Goal: Navigation & Orientation: Find specific page/section

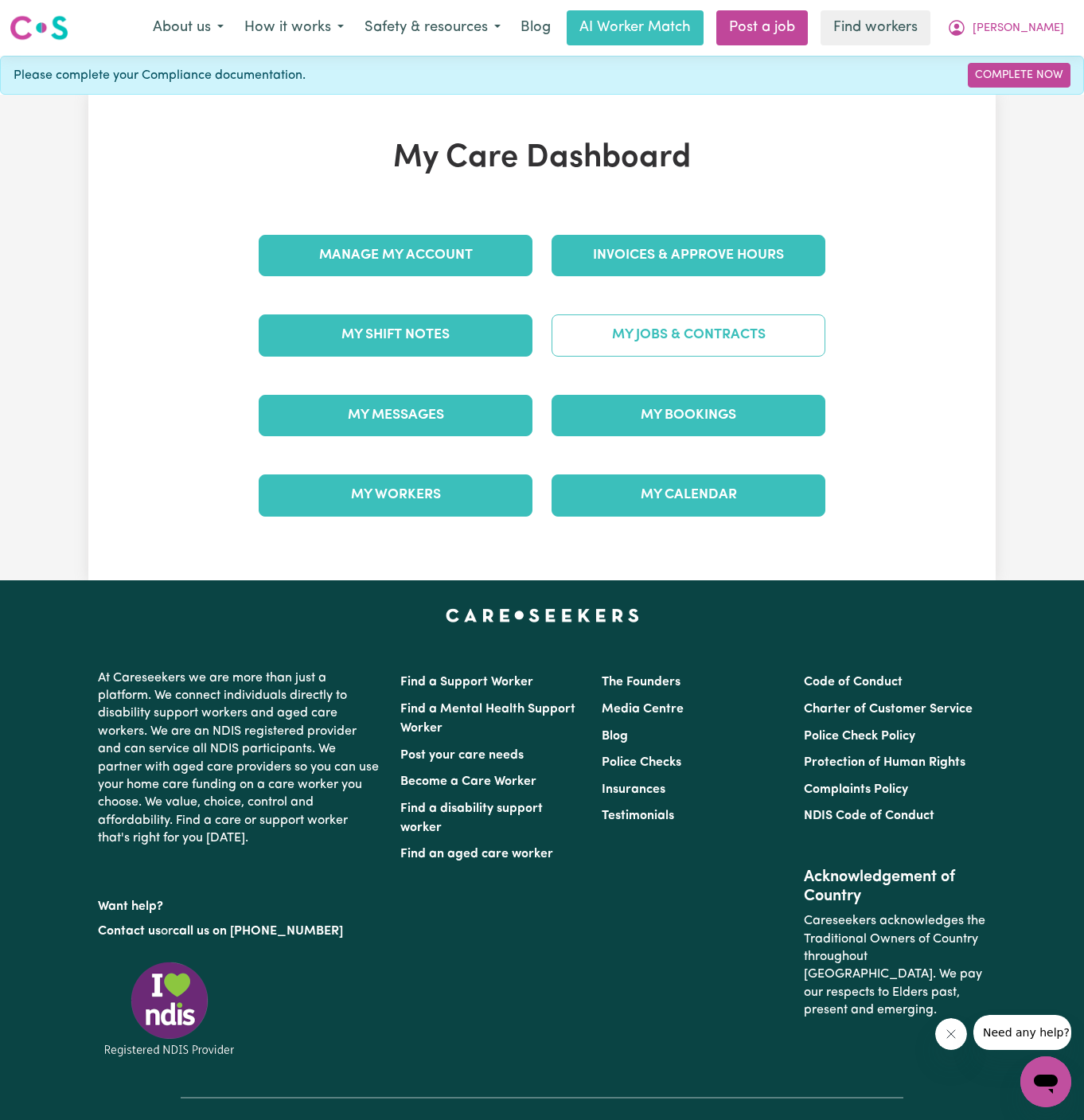
click at [748, 331] on link "My Jobs & Contracts" at bounding box center [688, 335] width 274 height 41
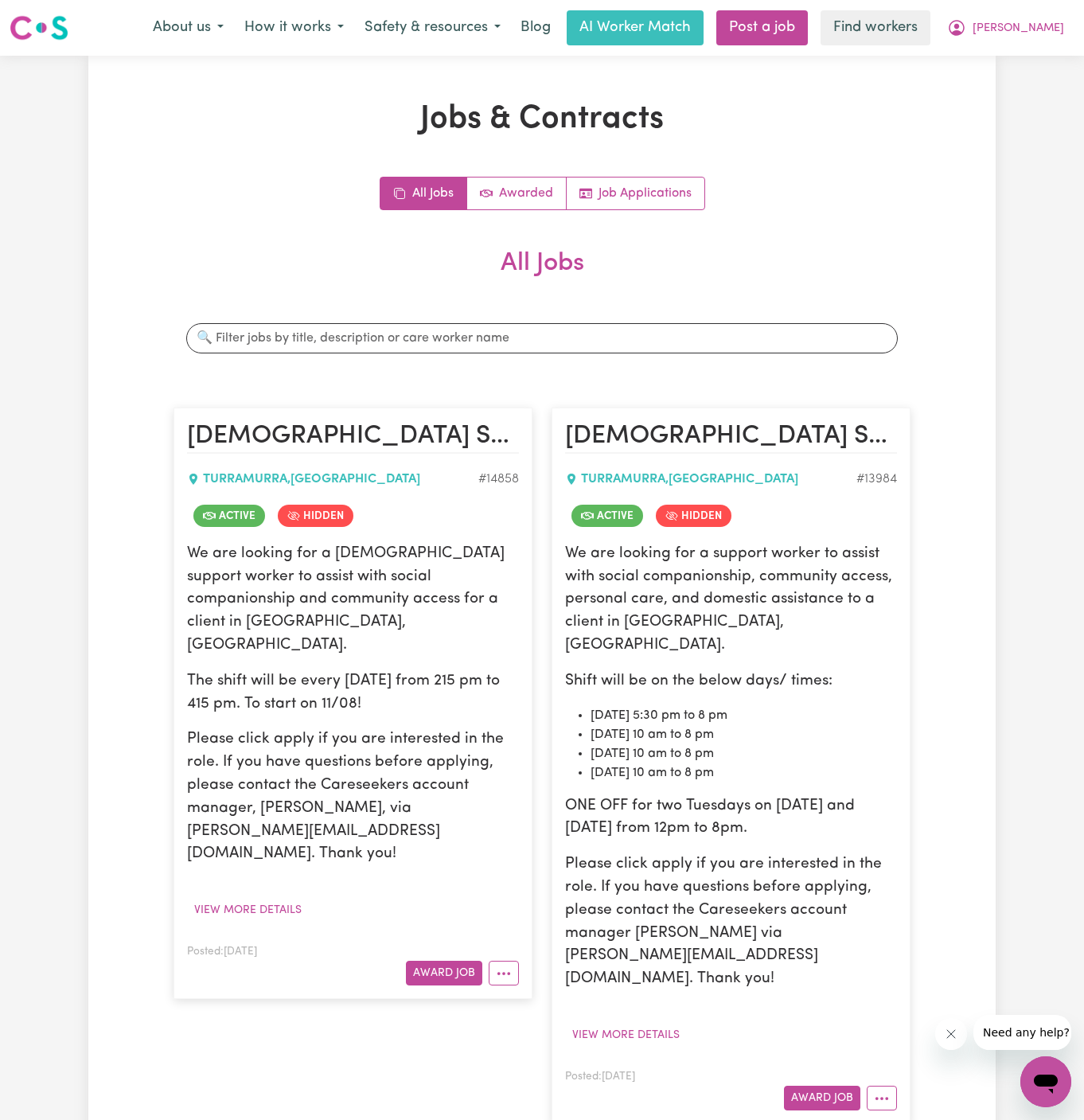
click at [519, 921] on article "[DEMOGRAPHIC_DATA] Support Worker Needed In [GEOGRAPHIC_DATA], [GEOGRAPHIC_DATA…" at bounding box center [353, 703] width 359 height 591
click at [519, 924] on article "[DEMOGRAPHIC_DATA] Support Worker Needed In [GEOGRAPHIC_DATA], [GEOGRAPHIC_DATA…" at bounding box center [353, 703] width 359 height 591
click at [503, 966] on icon "More options" at bounding box center [503, 973] width 16 height 16
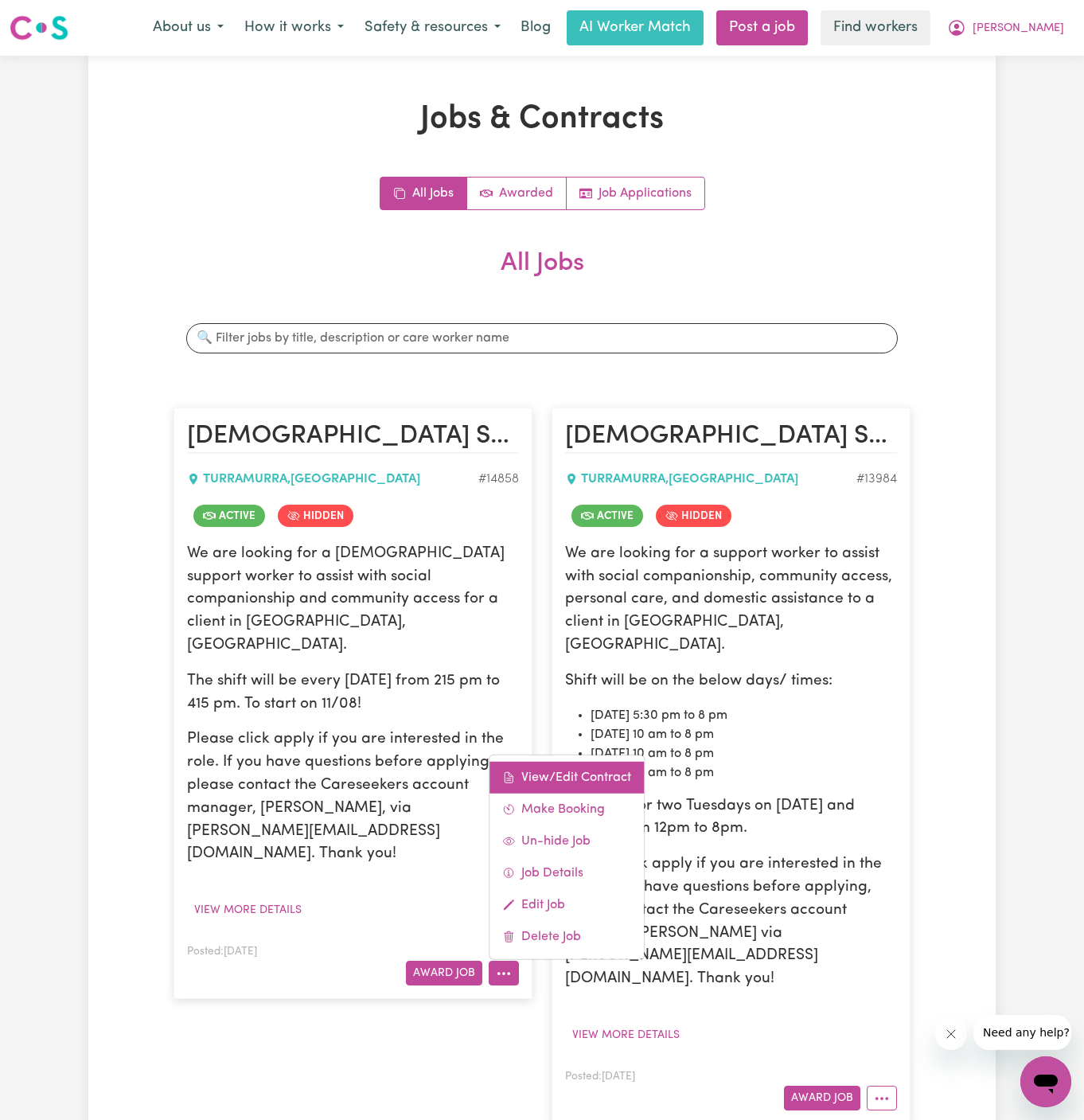
click at [613, 762] on link "View/Edit Contract" at bounding box center [566, 778] width 154 height 32
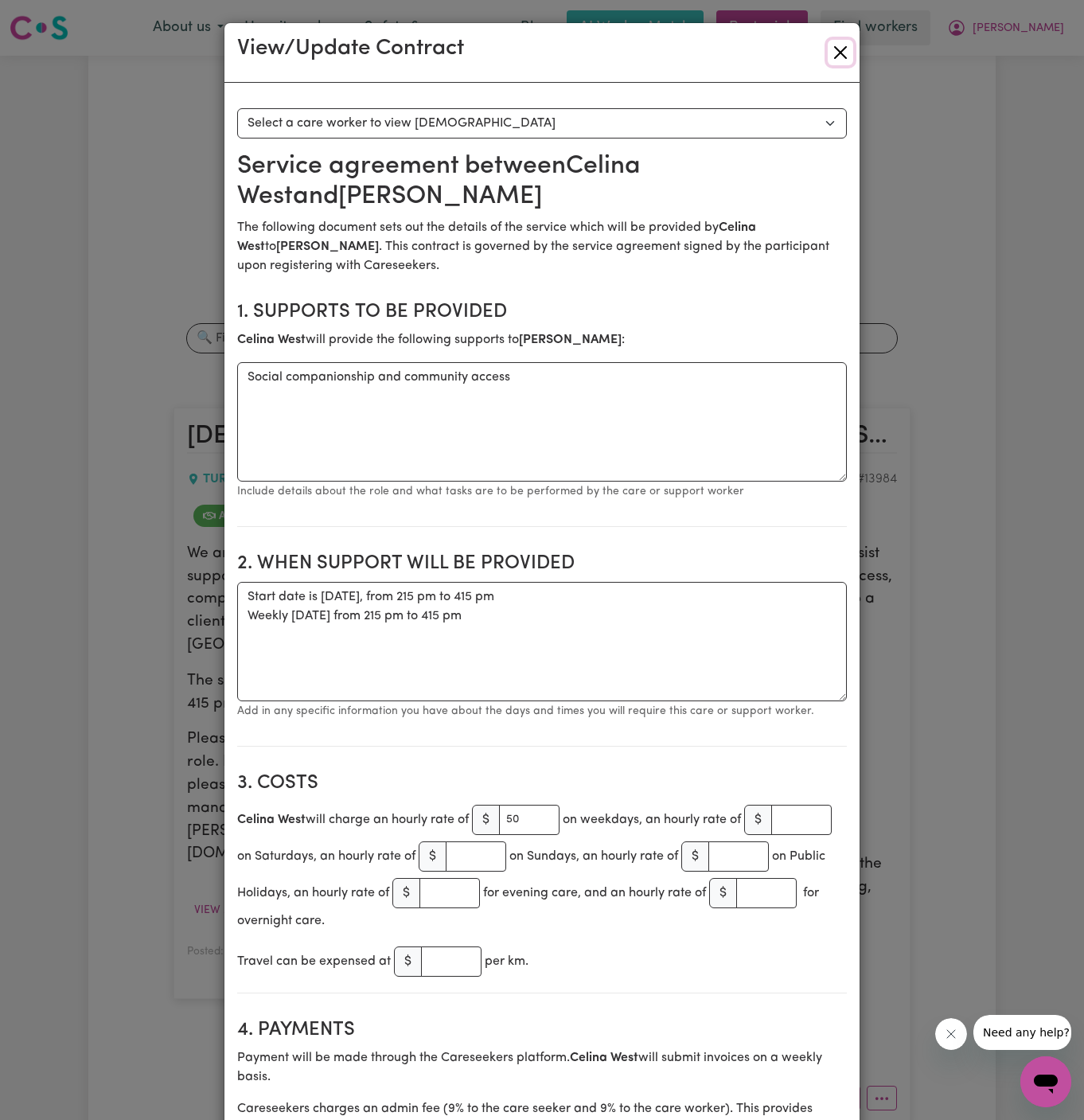
click at [843, 53] on button "Close" at bounding box center [841, 52] width 25 height 25
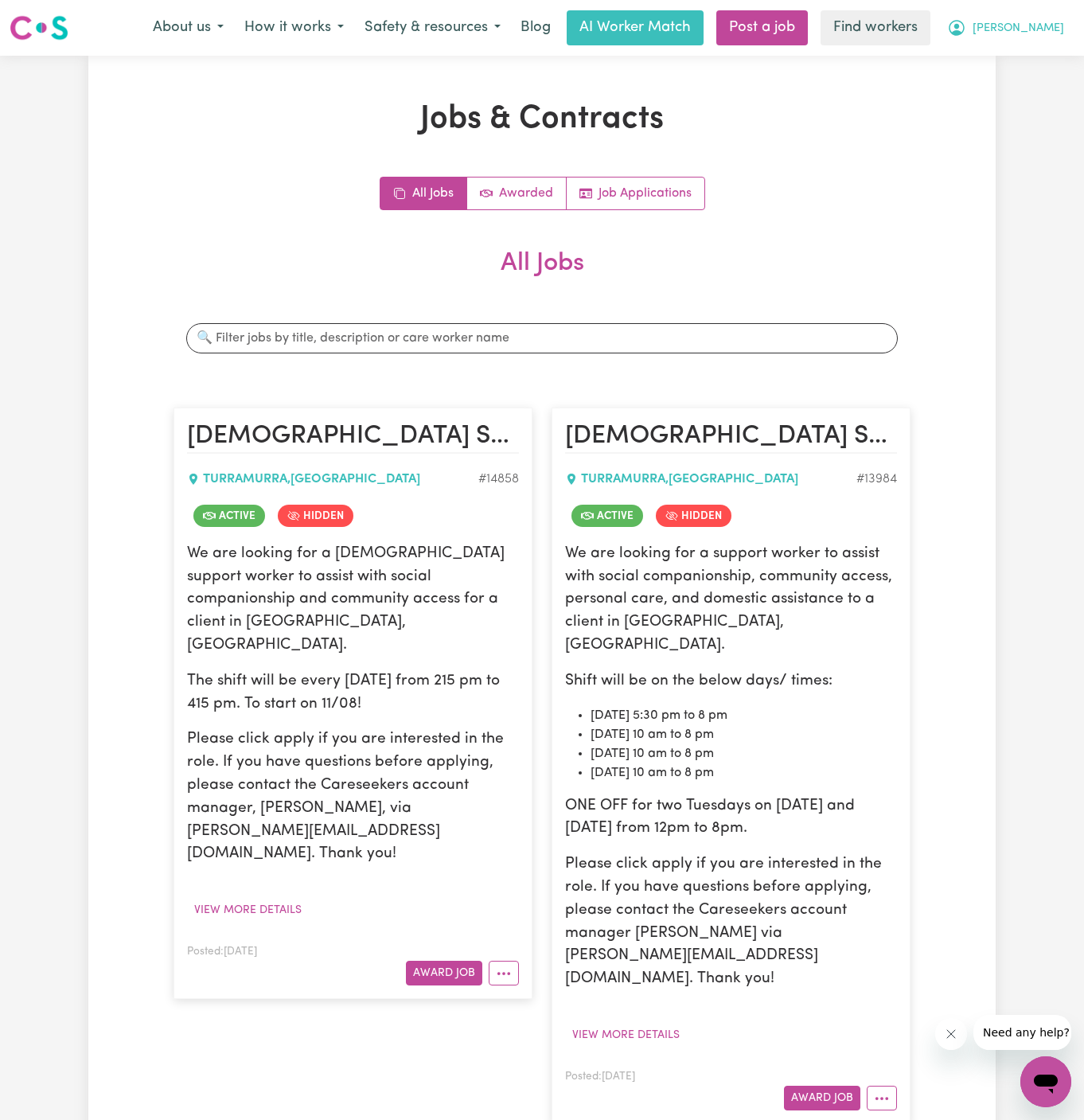
click at [1032, 22] on span "[PERSON_NAME]" at bounding box center [1018, 29] width 91 height 18
click at [1014, 59] on link "My Dashboard" at bounding box center [1011, 62] width 126 height 30
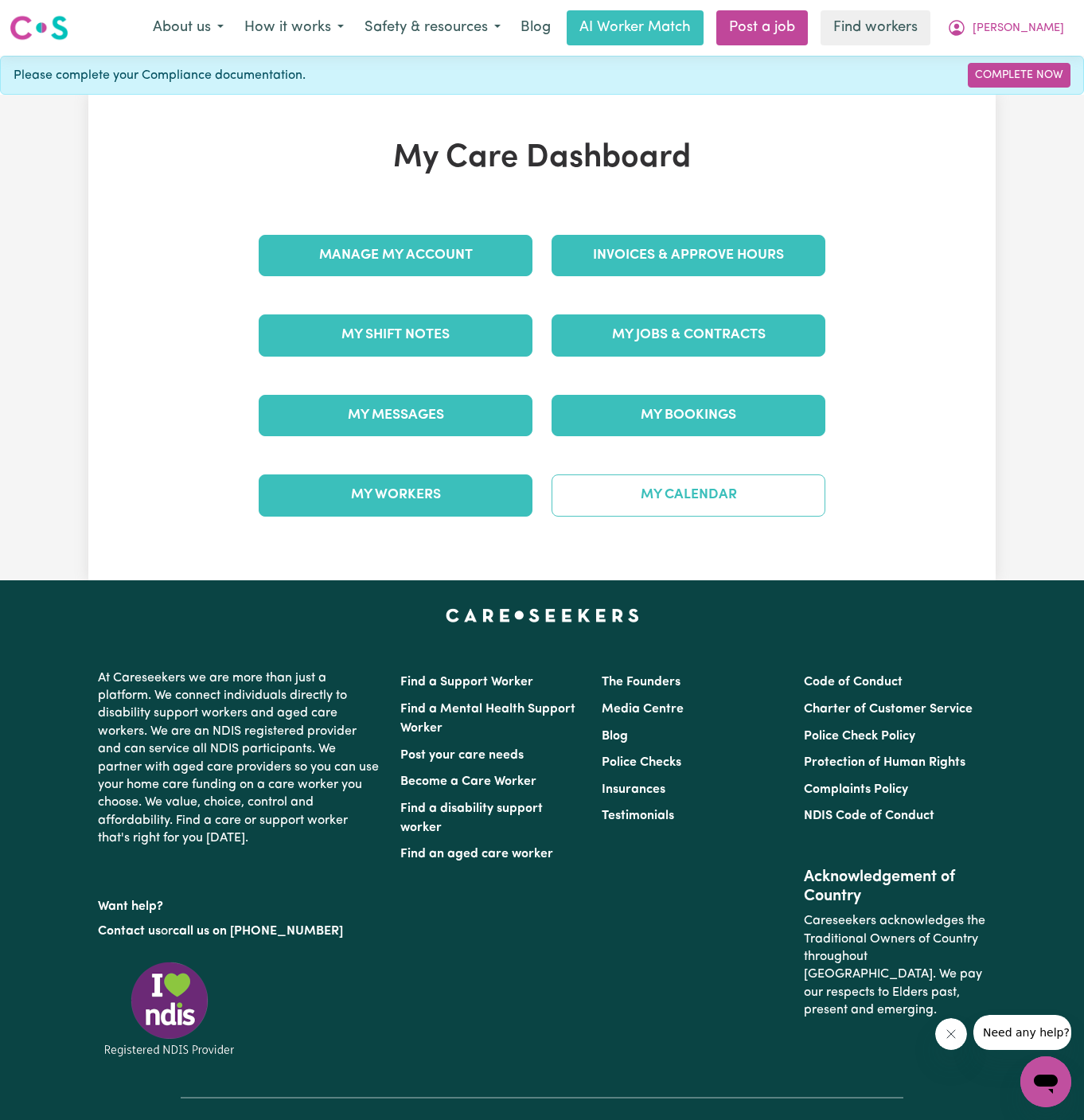
click at [706, 498] on link "My Calendar" at bounding box center [688, 494] width 274 height 41
